Goal: Information Seeking & Learning: Check status

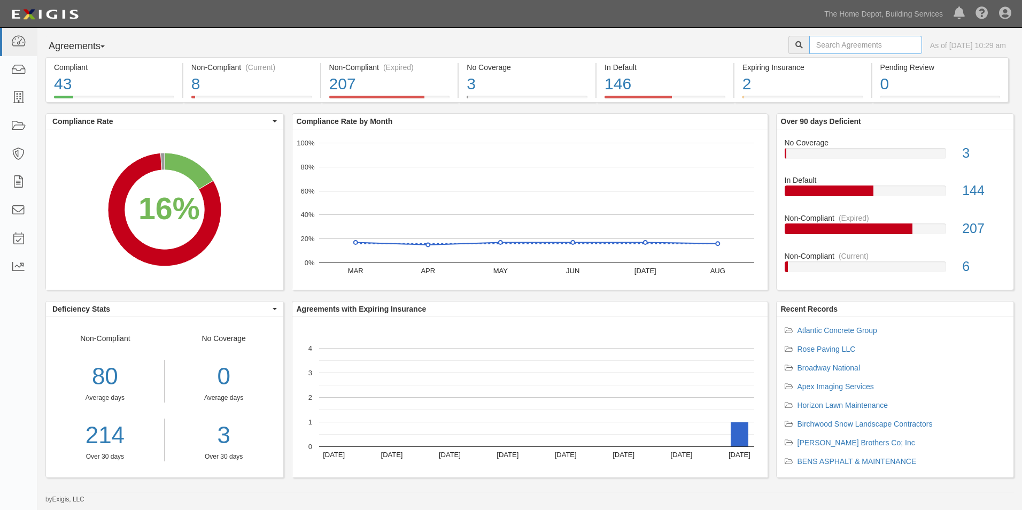
click at [885, 44] on input "text" at bounding box center [865, 45] width 113 height 18
type input "Prestige Maintenance"
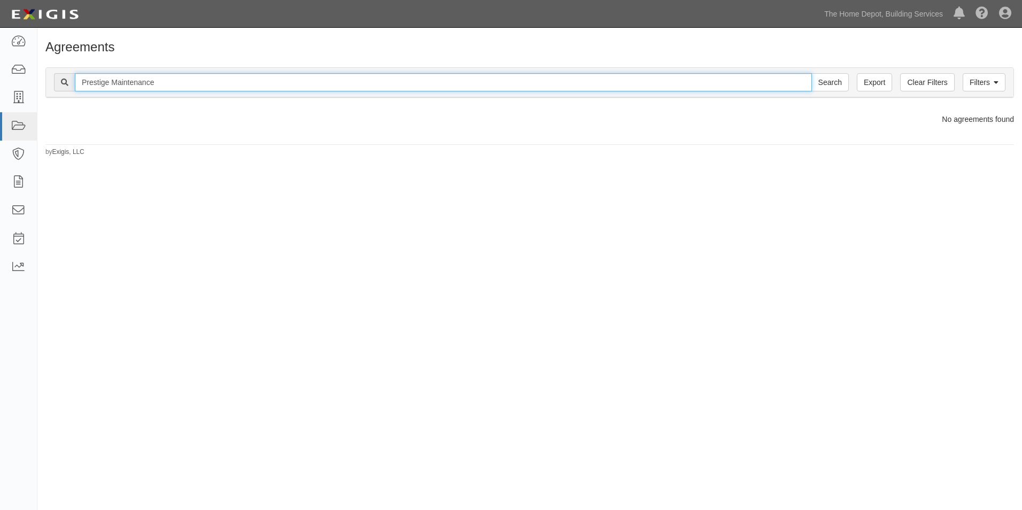
click at [150, 83] on input "Prestige Maintenance" at bounding box center [443, 82] width 737 height 18
click at [149, 83] on input "Prestige Maintenance" at bounding box center [443, 82] width 737 height 18
type input "Prestige"
click at [811, 73] on input "Search" at bounding box center [829, 82] width 37 height 18
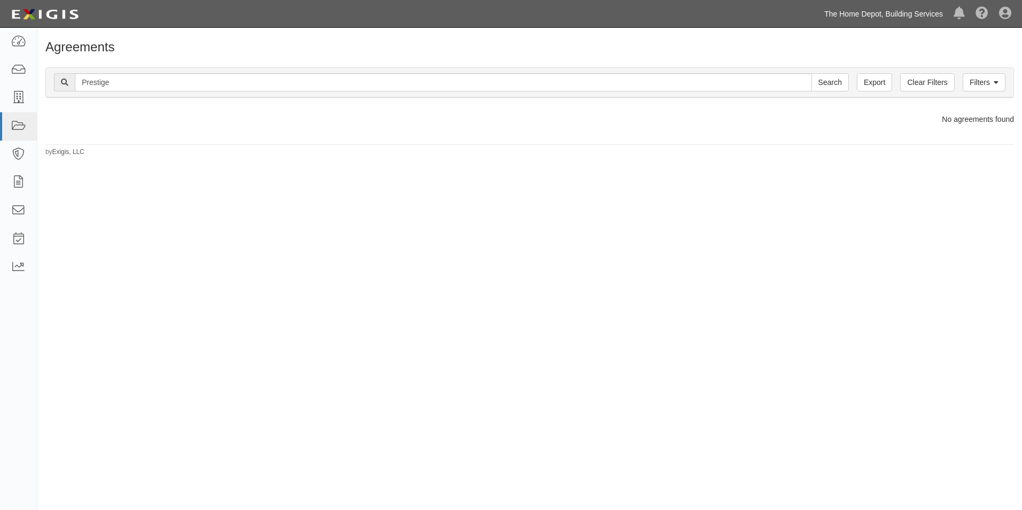
click at [845, 10] on link "The Home Depot, Building Services" at bounding box center [883, 13] width 129 height 21
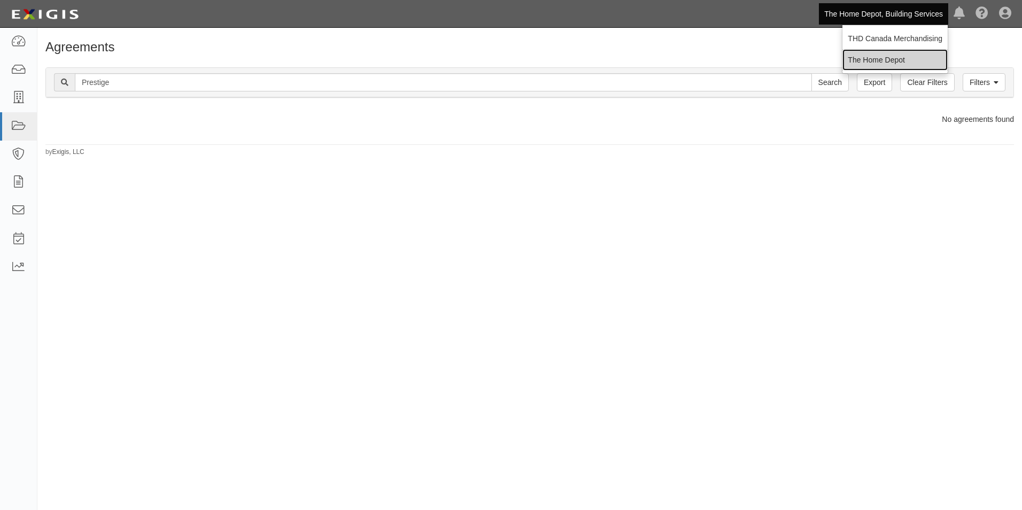
click at [869, 60] on link "The Home Depot" at bounding box center [894, 59] width 105 height 21
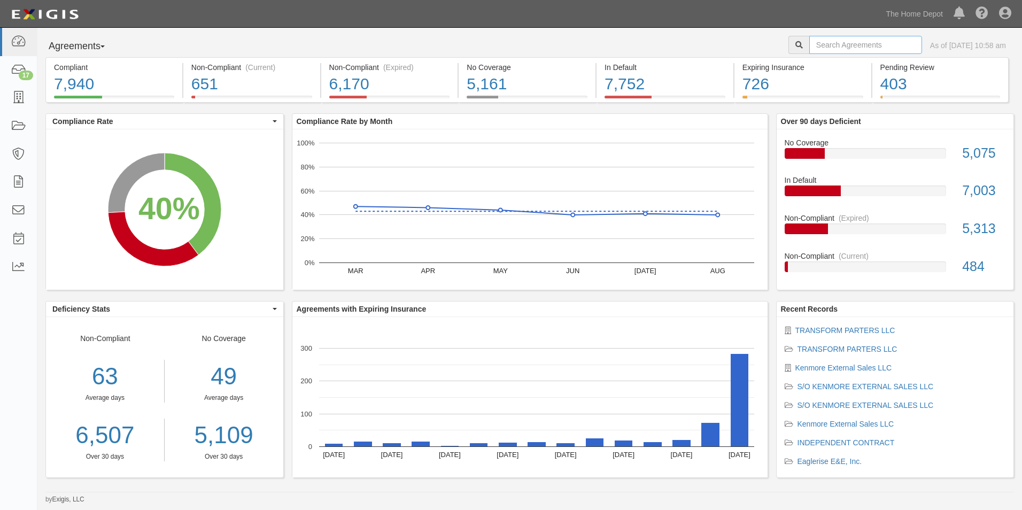
click at [835, 43] on input "text" at bounding box center [865, 45] width 113 height 18
type input "woodgrain"
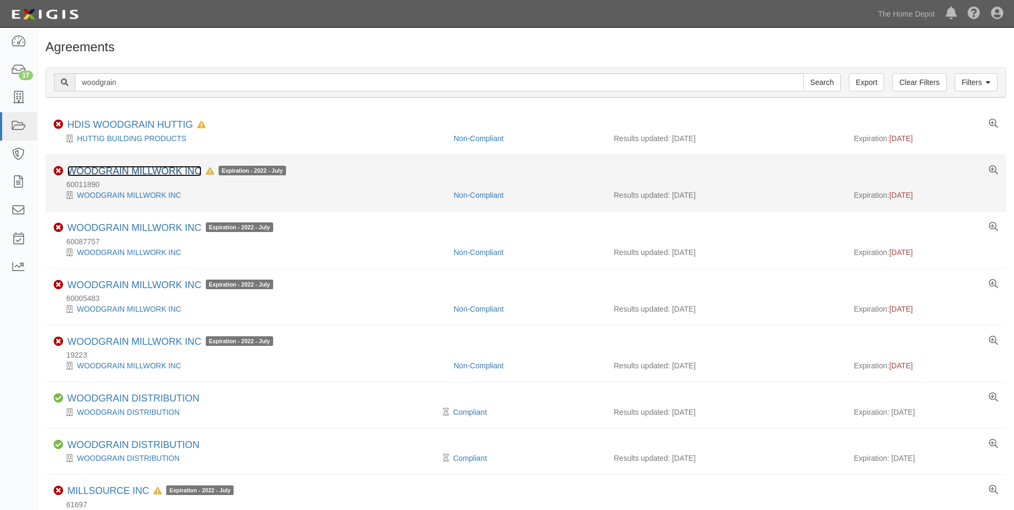
click at [142, 173] on link "WOODGRAIN MILLWORK INC" at bounding box center [134, 171] width 134 height 11
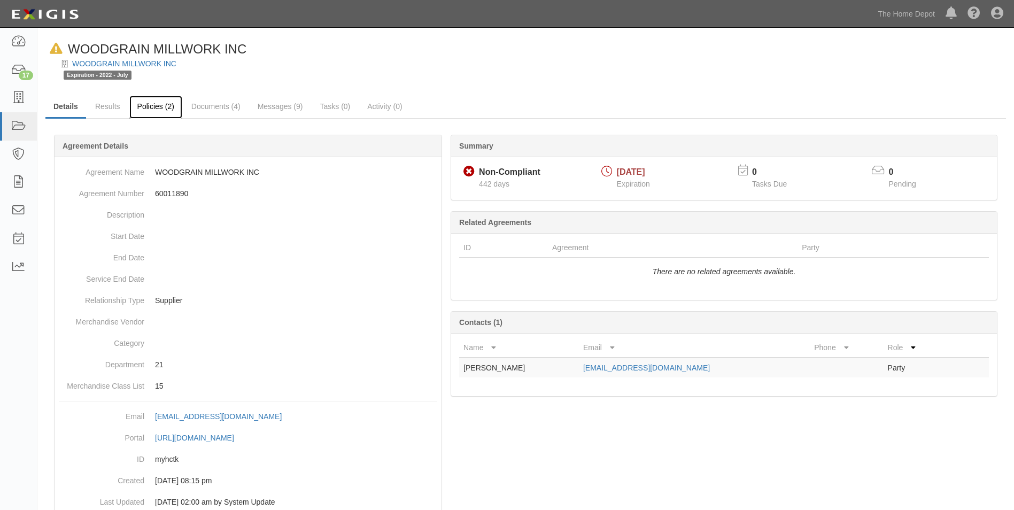
click at [158, 116] on link "Policies (2)" at bounding box center [155, 107] width 53 height 23
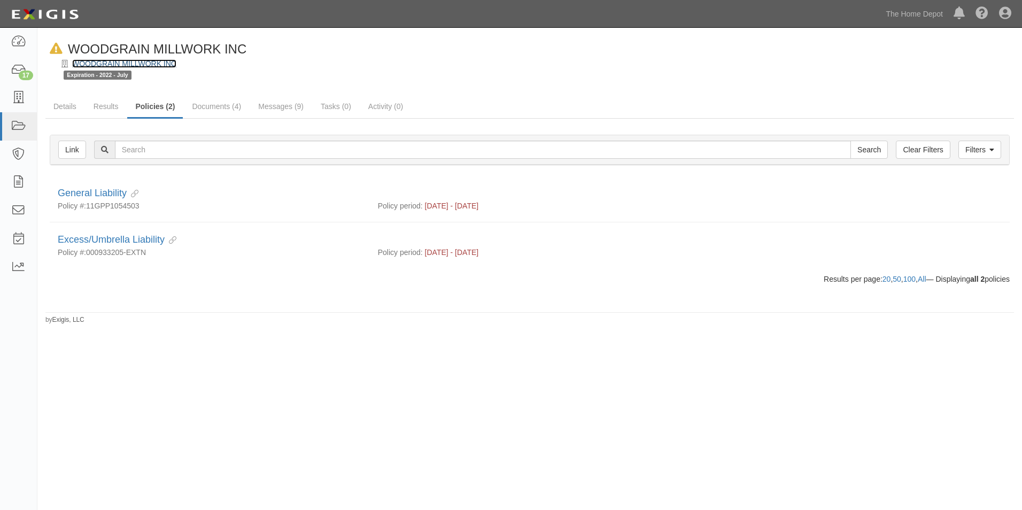
click at [161, 64] on link "WOODGRAIN MILLWORK INC" at bounding box center [124, 63] width 104 height 9
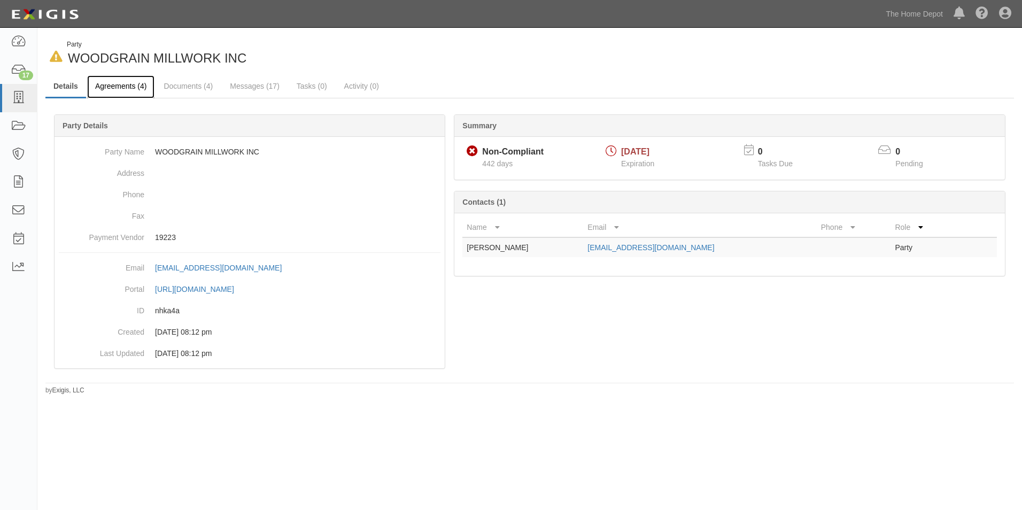
click at [142, 80] on link "Agreements (4)" at bounding box center [120, 86] width 67 height 23
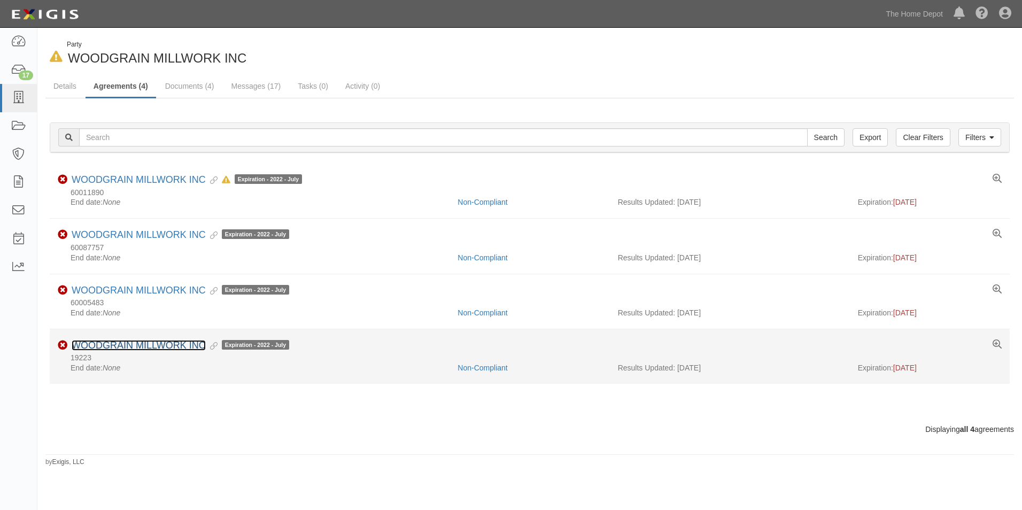
click at [152, 345] on link "WOODGRAIN MILLWORK INC" at bounding box center [139, 345] width 134 height 11
